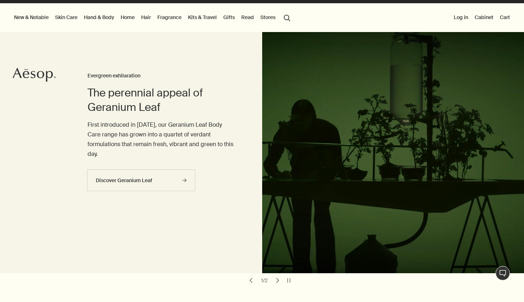
scroll to position [39, 0]
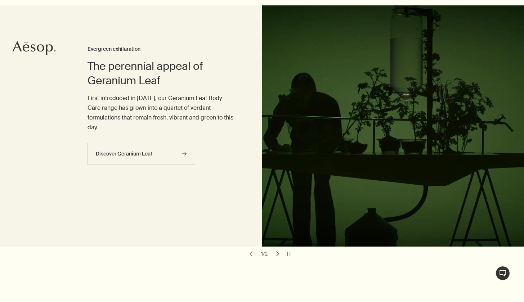
click at [276, 249] on button "chevron" at bounding box center [278, 254] width 10 height 10
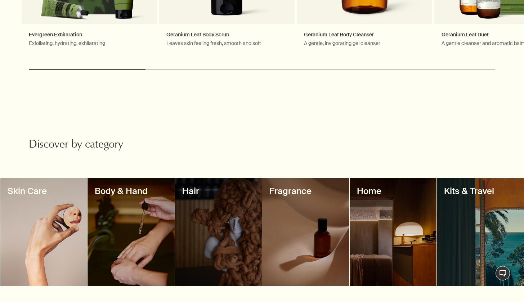
scroll to position [595, 0]
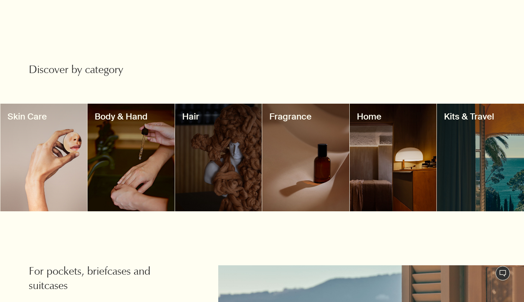
click at [289, 170] on div at bounding box center [305, 158] width 87 height 108
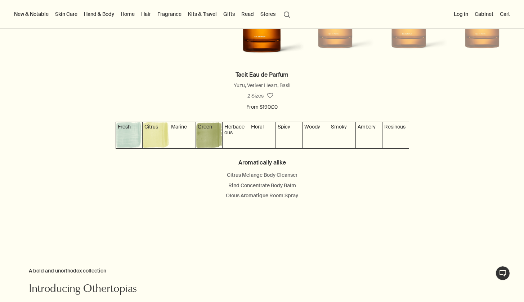
scroll to position [650, 0]
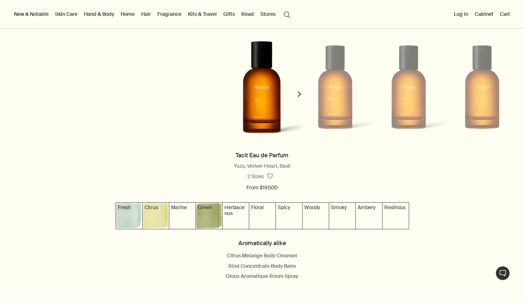
click at [294, 96] on button "chevron" at bounding box center [299, 89] width 14 height 121
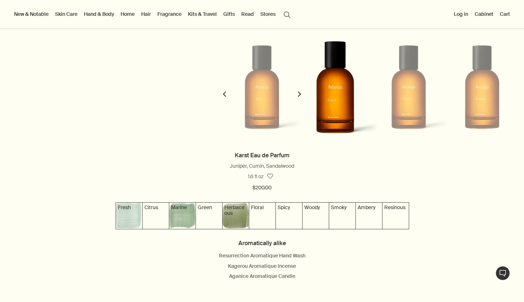
scroll to position [0, 74]
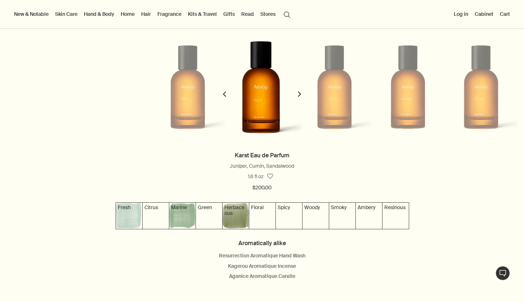
click at [297, 97] on icon "chevron" at bounding box center [299, 94] width 5 height 5
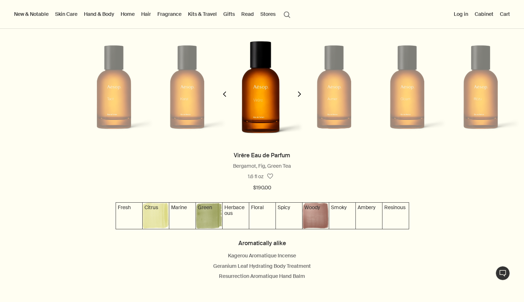
scroll to position [0, 148]
click at [297, 97] on icon "chevron" at bounding box center [299, 94] width 5 height 5
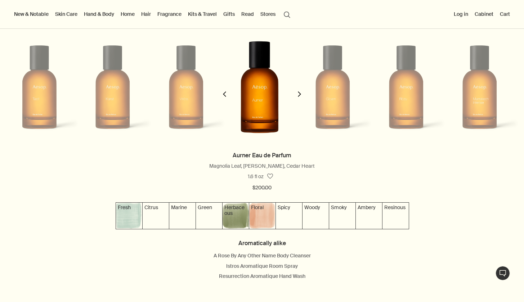
scroll to position [0, 222]
click at [297, 97] on icon "chevron" at bounding box center [299, 94] width 5 height 5
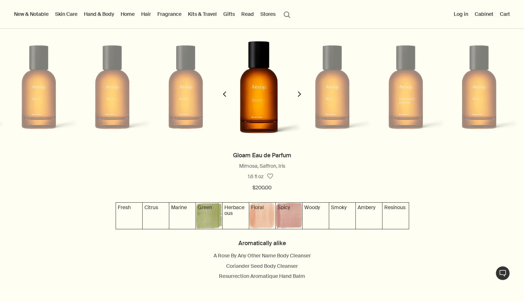
scroll to position [0, 297]
click at [297, 97] on icon "chevron" at bounding box center [299, 94] width 5 height 5
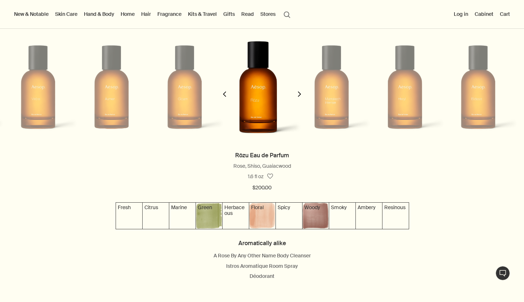
scroll to position [0, 371]
click at [297, 97] on icon "chevron" at bounding box center [299, 94] width 5 height 5
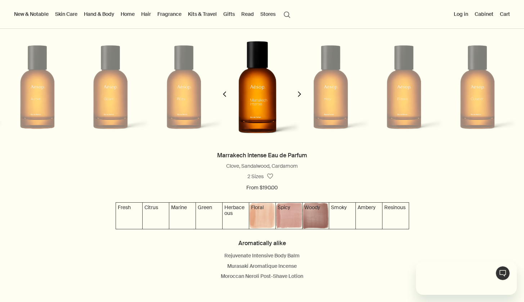
scroll to position [0, 0]
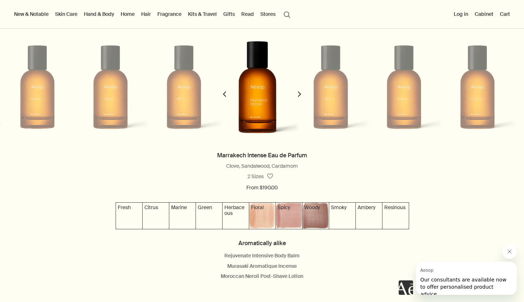
click at [297, 97] on icon "chevron" at bounding box center [299, 94] width 5 height 5
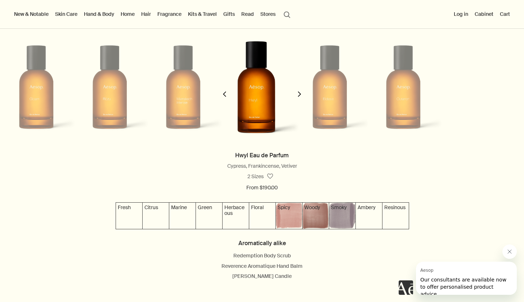
click at [297, 97] on icon "chevron" at bounding box center [299, 94] width 5 height 5
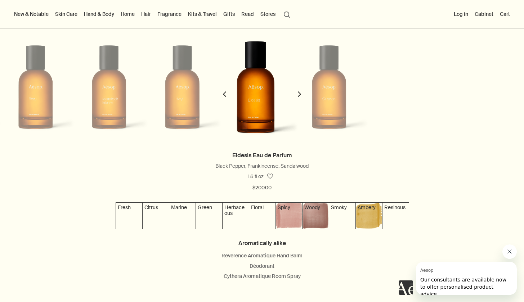
scroll to position [0, 593]
